Goal: Transaction & Acquisition: Purchase product/service

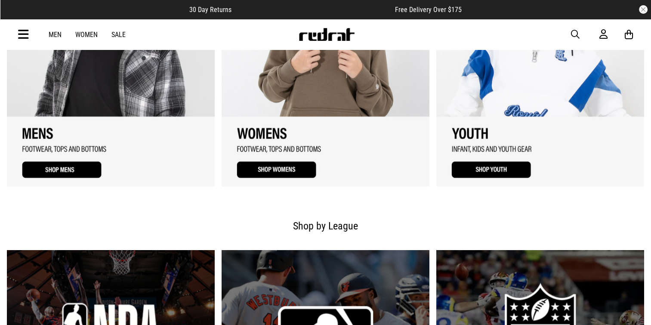
scroll to position [790, 0]
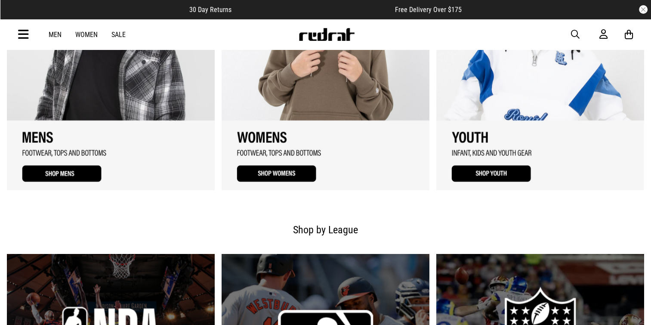
click at [501, 176] on link "3 / 3" at bounding box center [540, 68] width 208 height 244
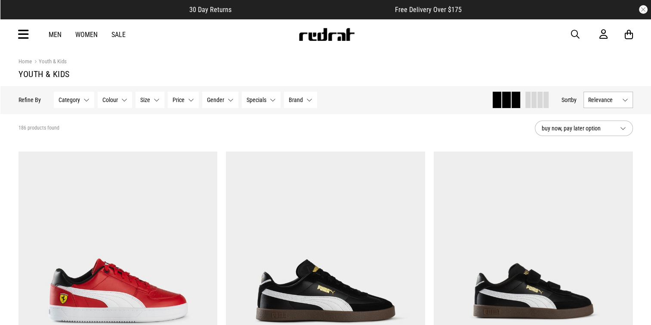
click at [140, 99] on span "Size" at bounding box center [145, 99] width 10 height 7
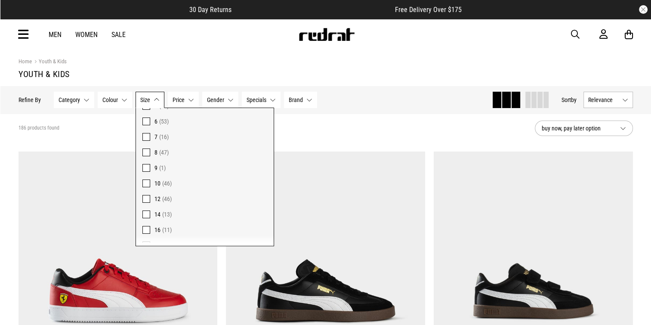
scroll to position [100, 0]
click at [145, 135] on span at bounding box center [146, 137] width 8 height 8
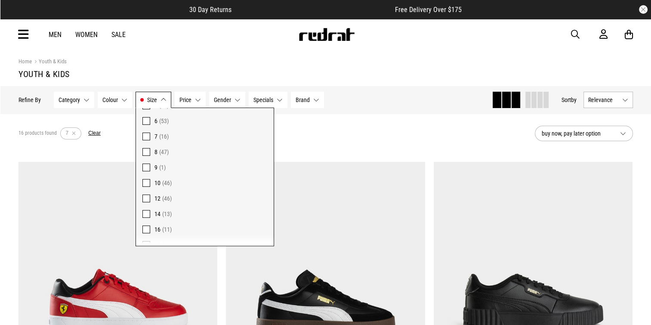
click at [68, 95] on button "Category None selected" at bounding box center [74, 100] width 40 height 16
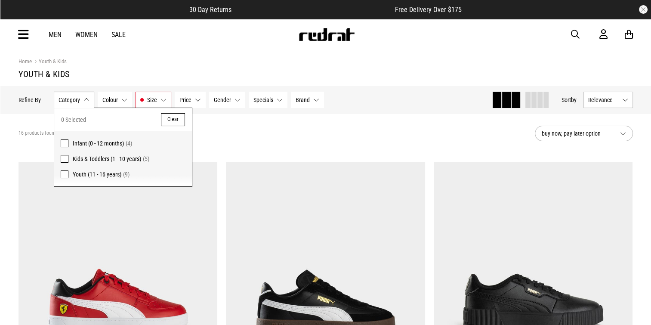
click at [77, 175] on span "Youth (11 - 16 years)" at bounding box center [97, 174] width 49 height 7
click at [93, 101] on button "Category Youth (11 - 16 years)" at bounding box center [77, 100] width 47 height 16
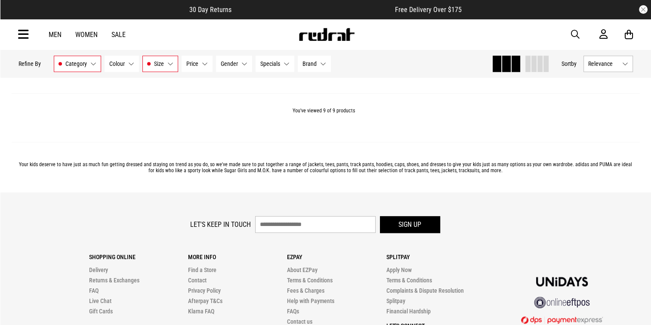
scroll to position [1117, 0]
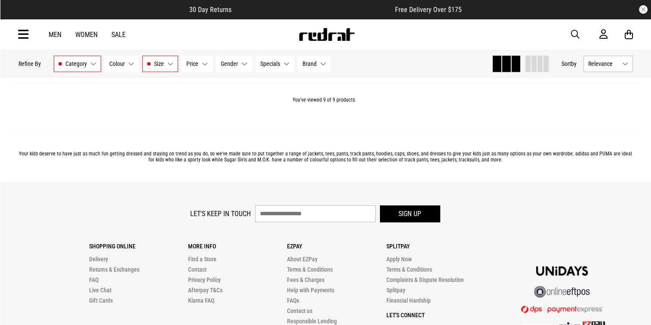
click at [86, 36] on link "Women" at bounding box center [86, 35] width 22 height 8
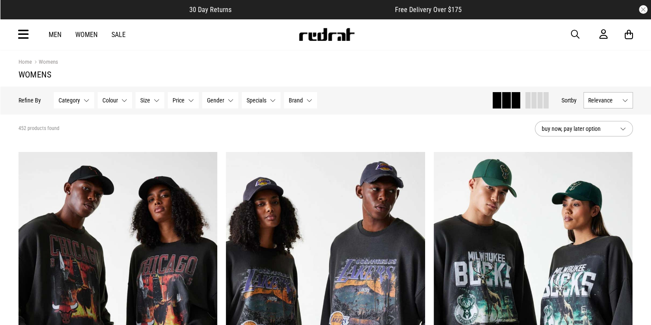
click at [19, 32] on icon at bounding box center [23, 35] width 11 height 14
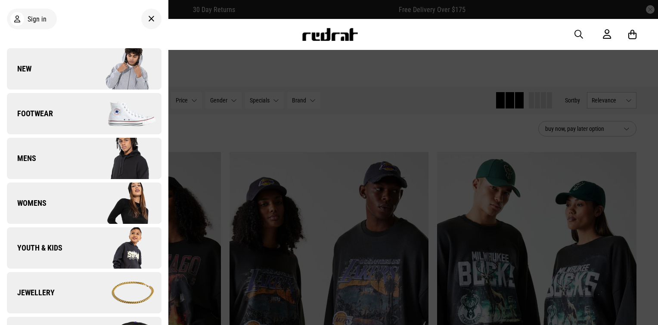
click at [45, 116] on span "Footwear" at bounding box center [30, 113] width 46 height 10
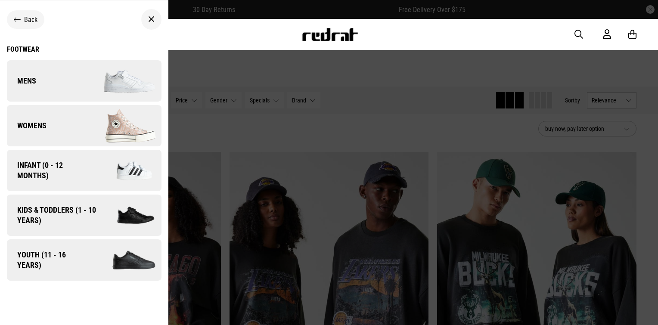
click at [100, 257] on img at bounding box center [125, 260] width 74 height 41
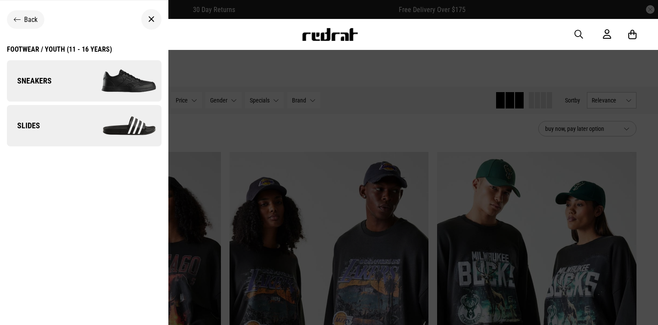
click at [100, 64] on img at bounding box center [122, 80] width 77 height 43
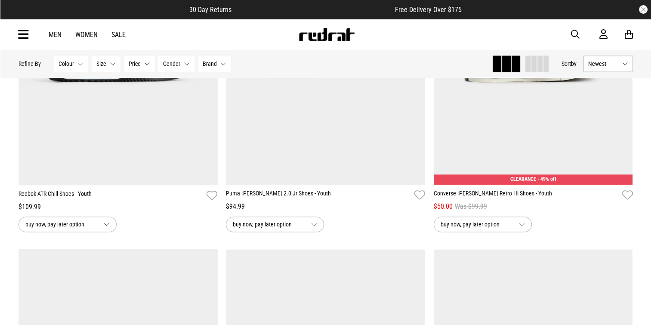
scroll to position [1213, 0]
